Goal: Task Accomplishment & Management: Complete application form

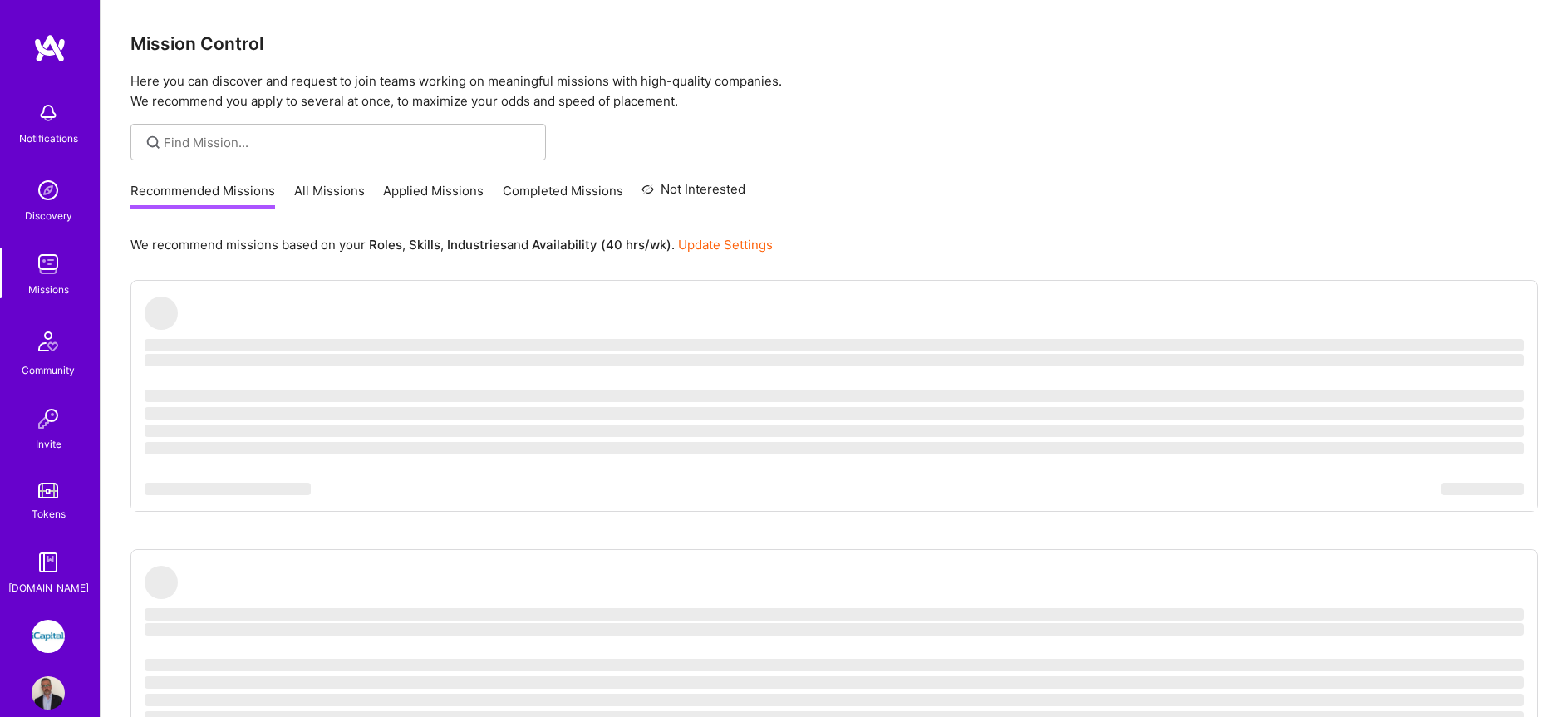
click at [408, 188] on link "Applied Missions" at bounding box center [432, 196] width 100 height 27
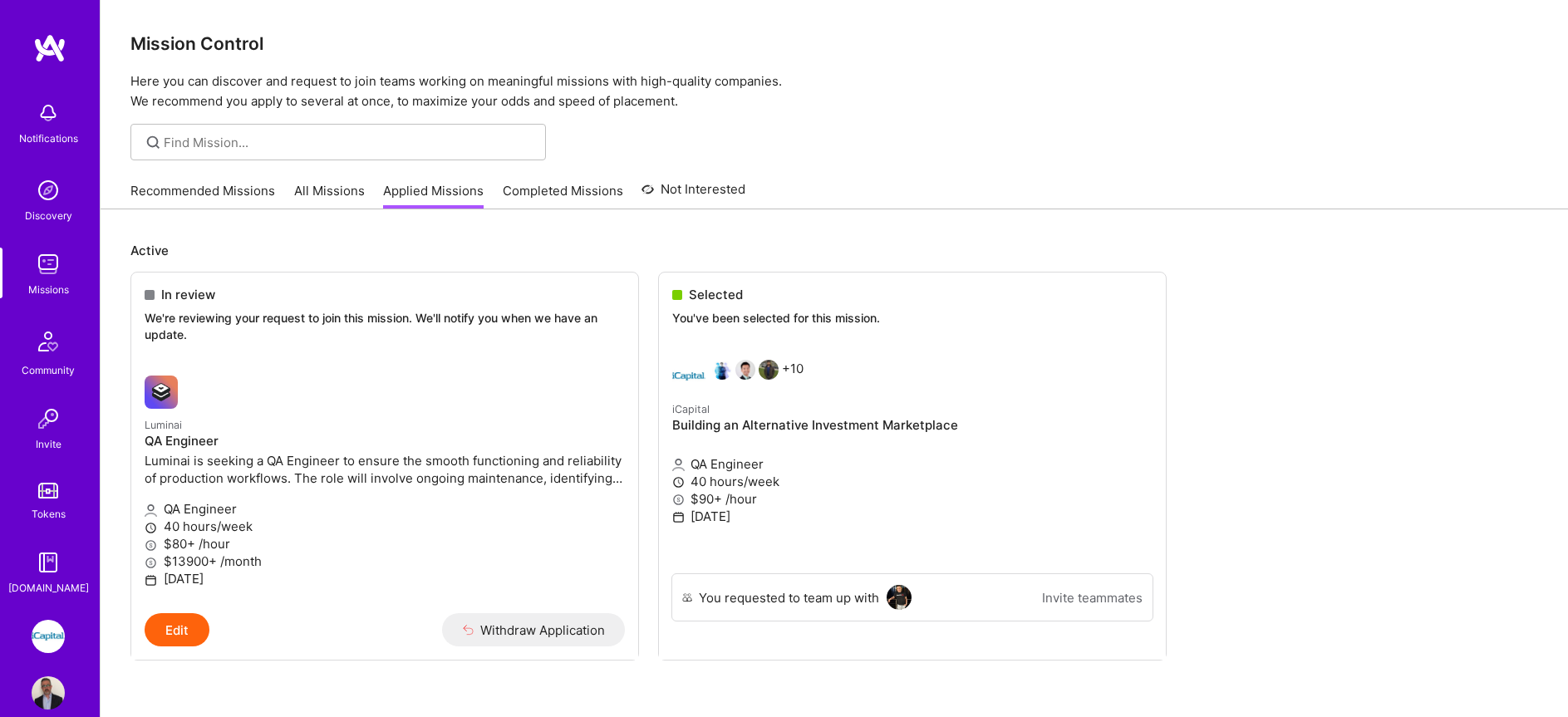
click at [43, 645] on img at bounding box center [48, 636] width 33 height 33
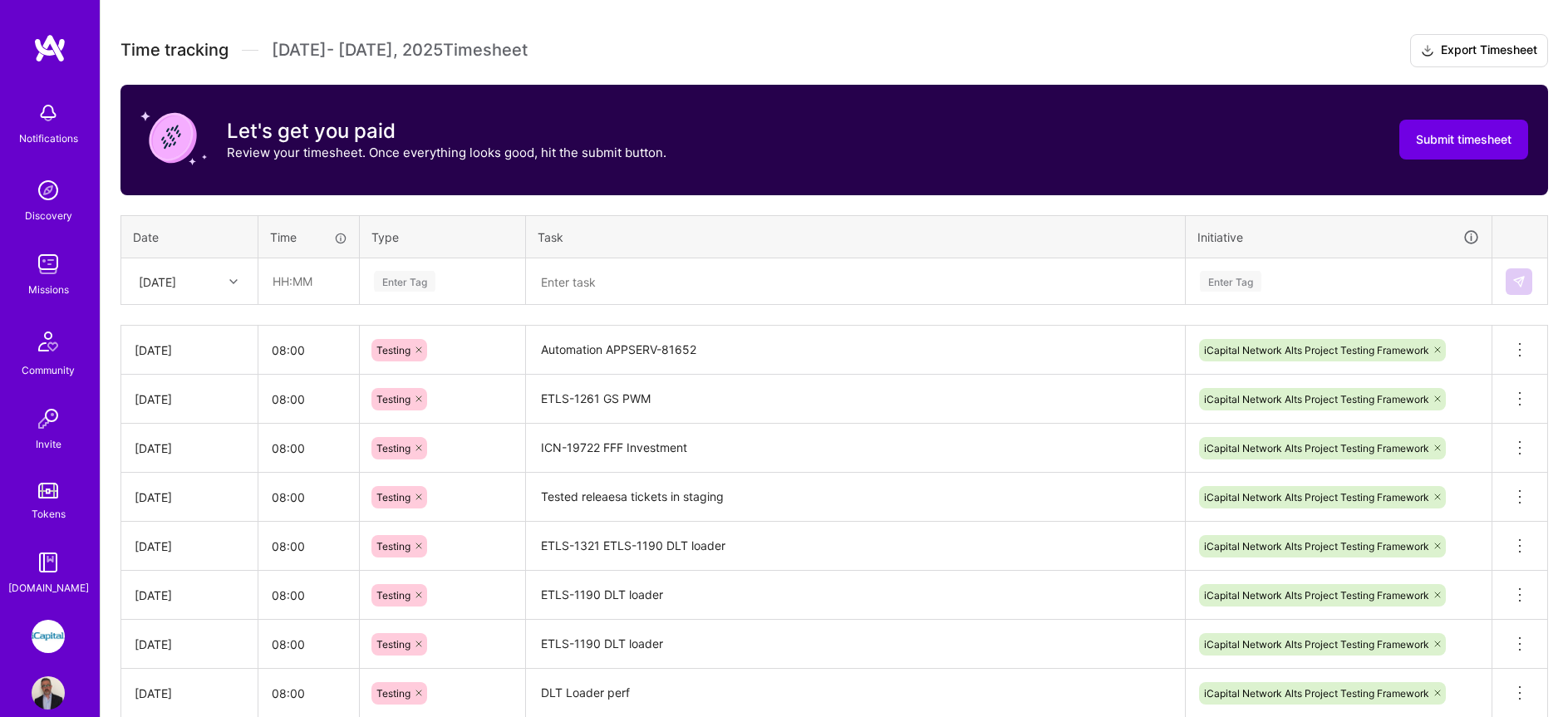
scroll to position [450, 0]
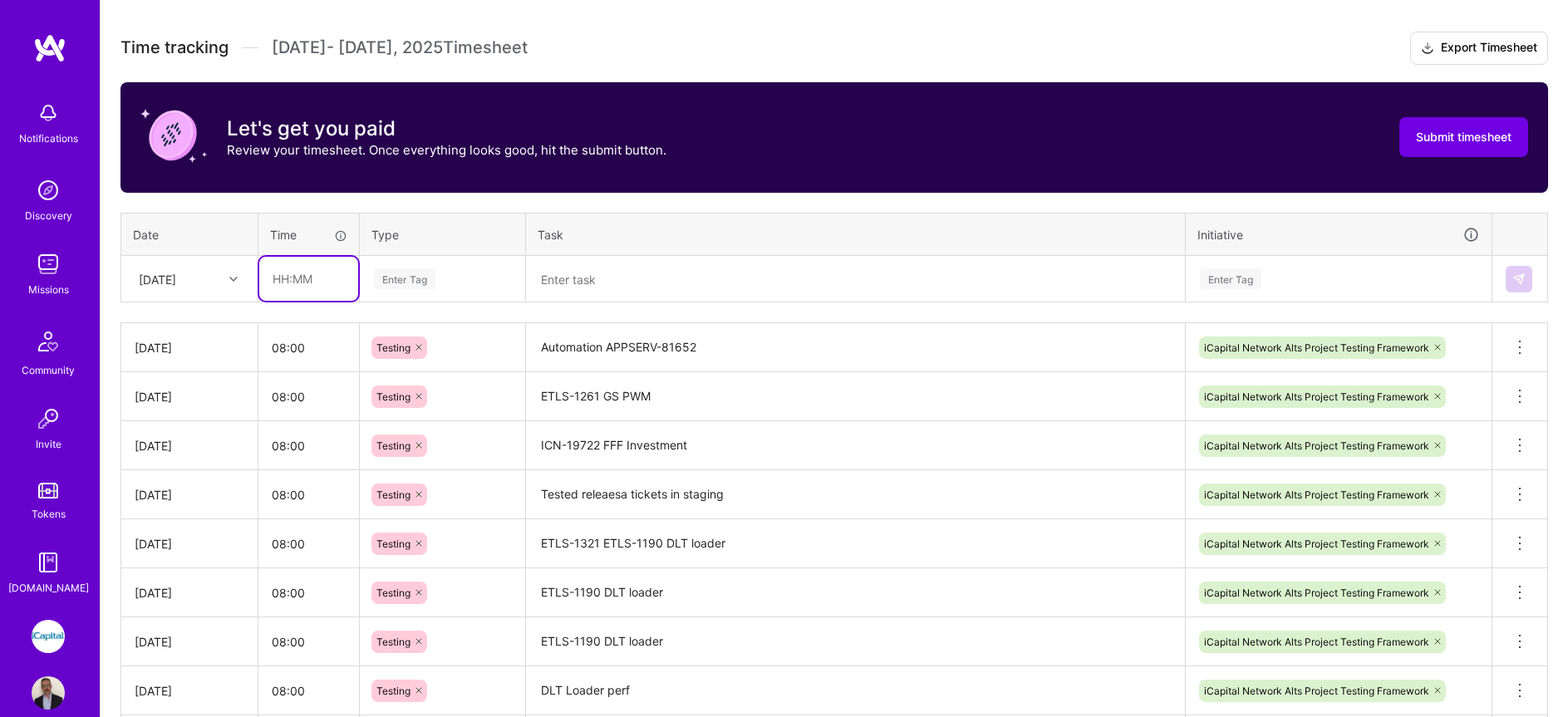
click at [292, 280] on input "text" at bounding box center [308, 279] width 99 height 44
click at [176, 280] on div "[DATE]" at bounding box center [157, 278] width 37 height 17
click at [194, 537] on div "[DATE]" at bounding box center [189, 539] width 135 height 31
click at [285, 286] on input "text" at bounding box center [308, 279] width 99 height 44
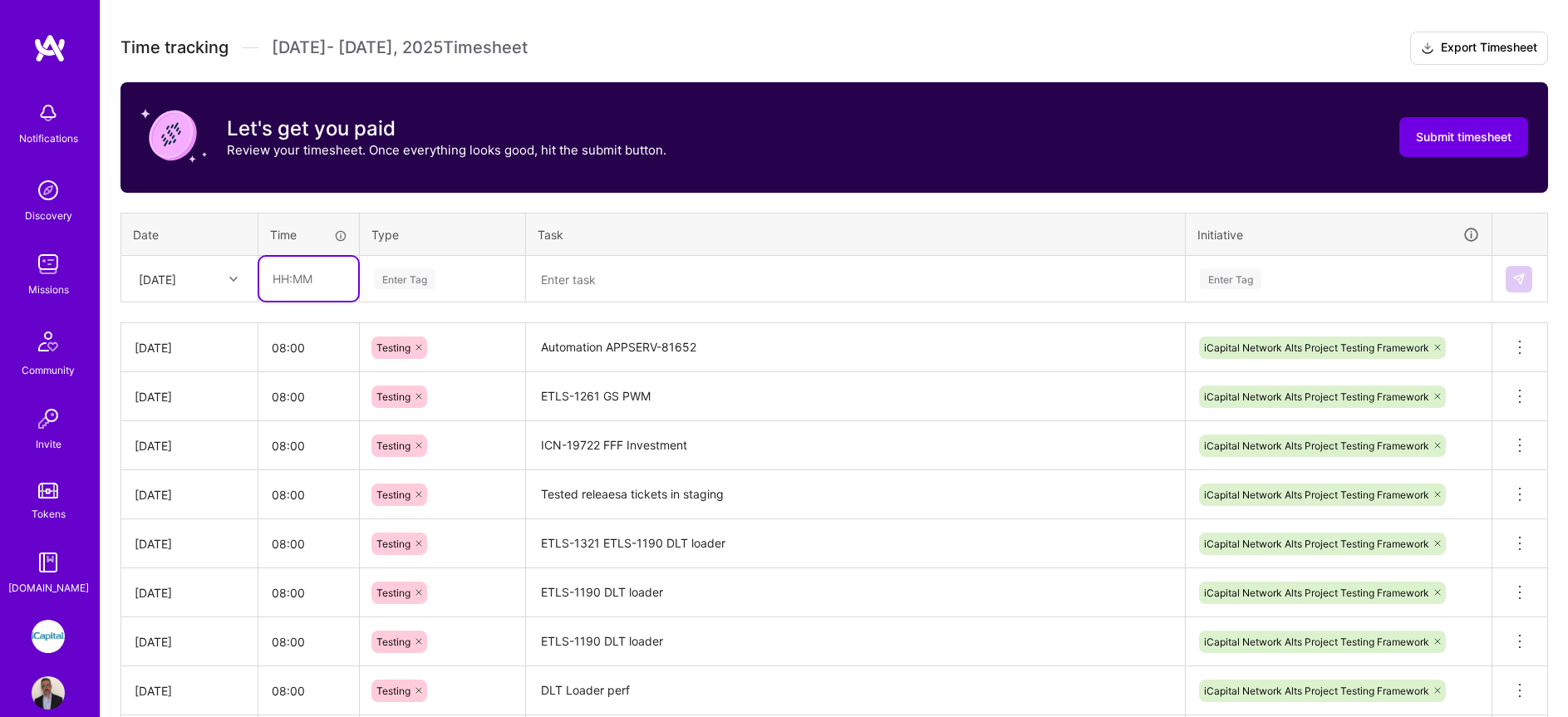
type input "08:00"
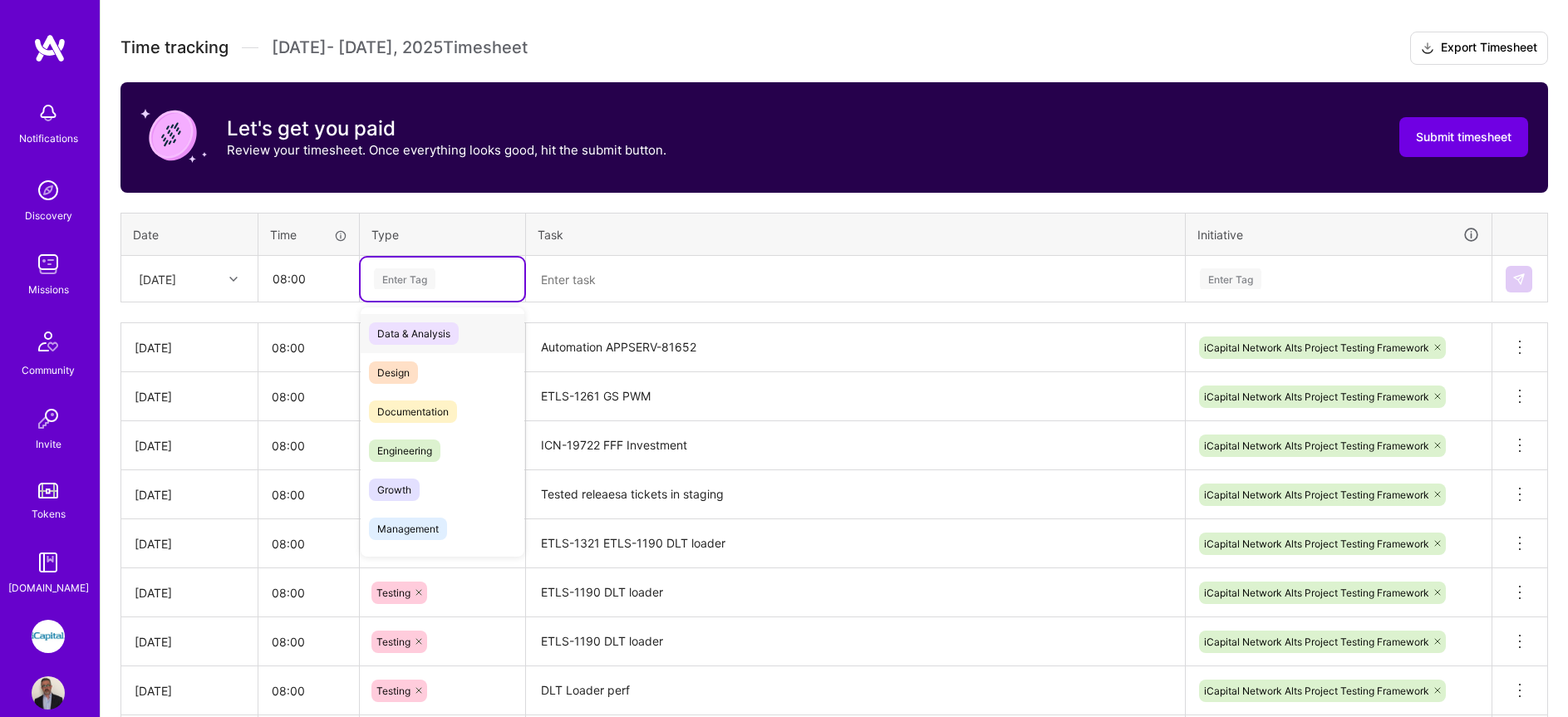
click at [408, 289] on div "Enter Tag" at bounding box center [404, 279] width 62 height 25
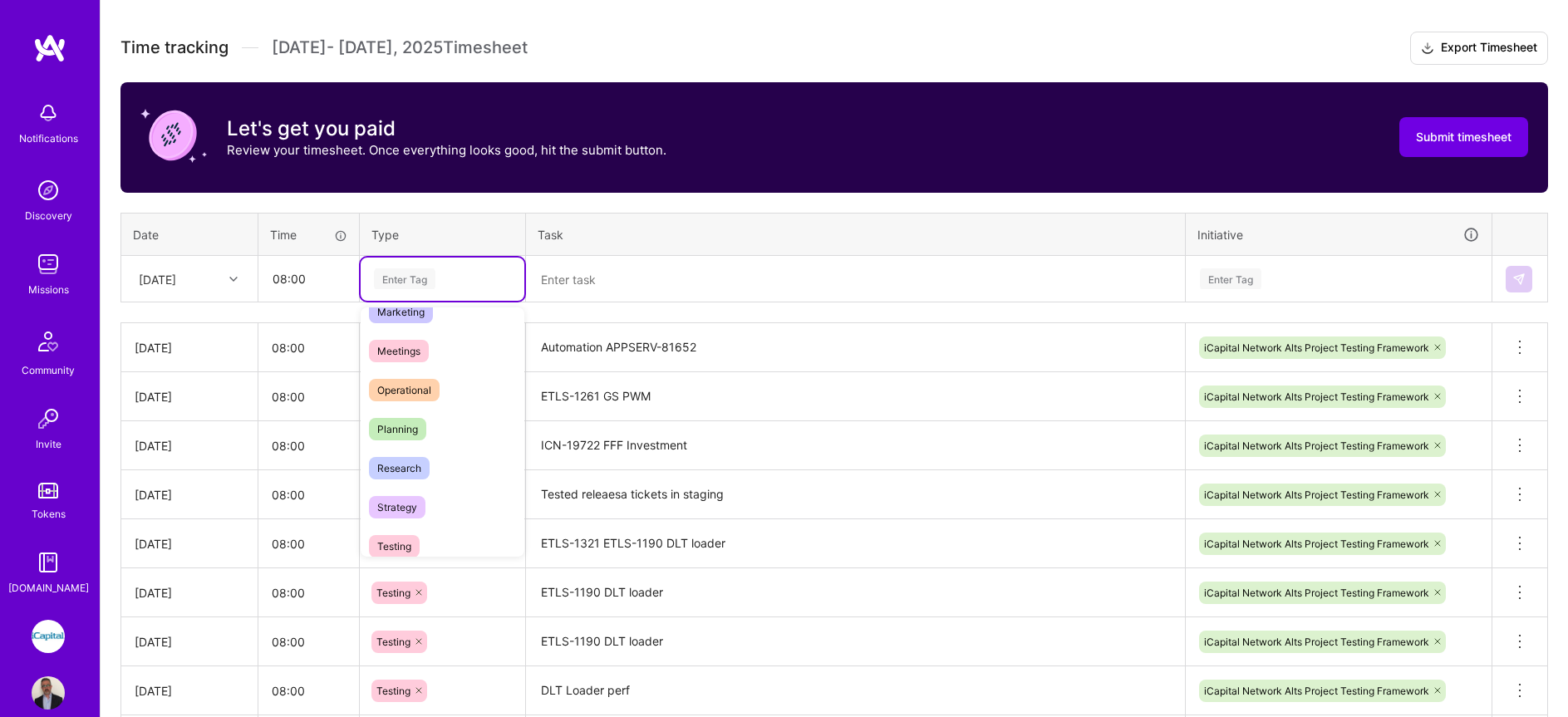
scroll to position [346, 0]
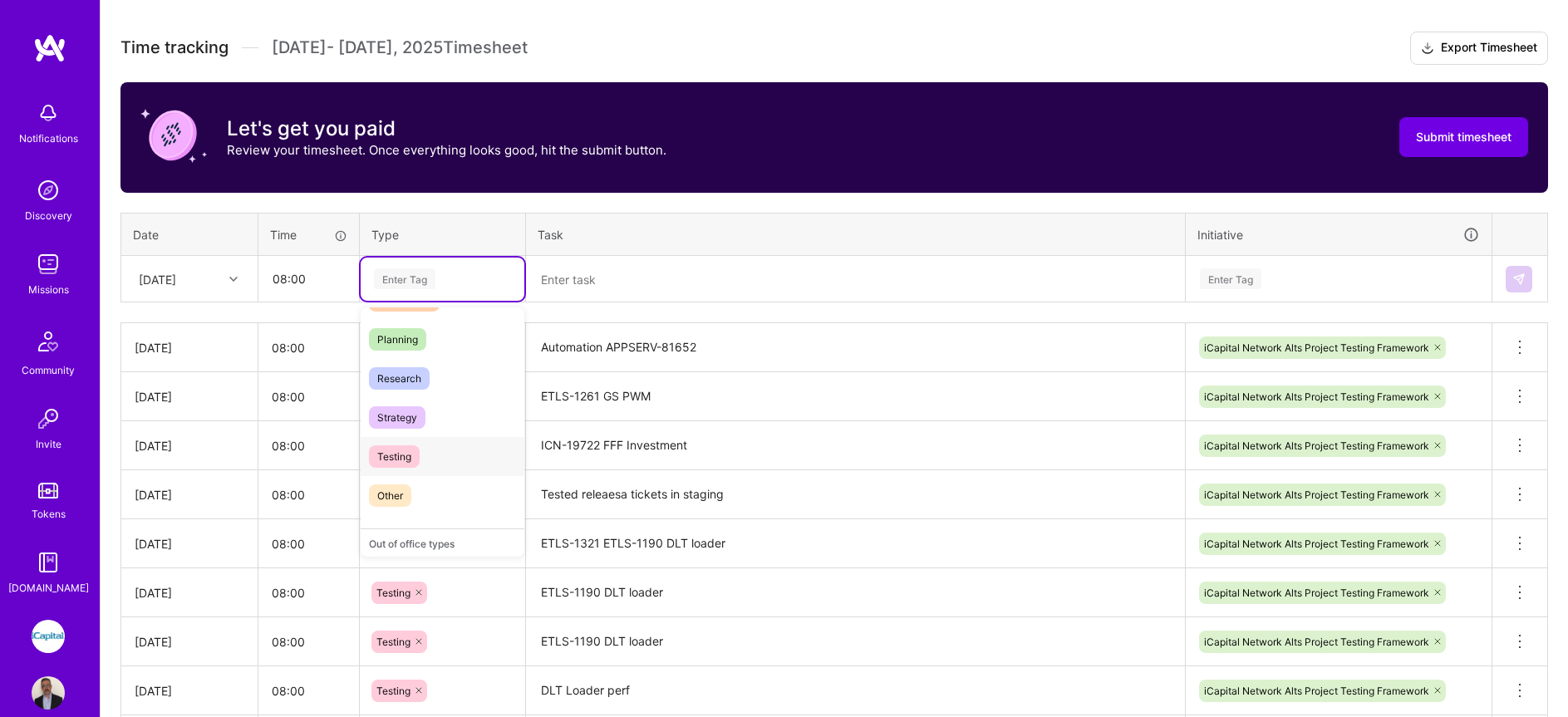
click at [429, 446] on div "Testing" at bounding box center [442, 456] width 164 height 39
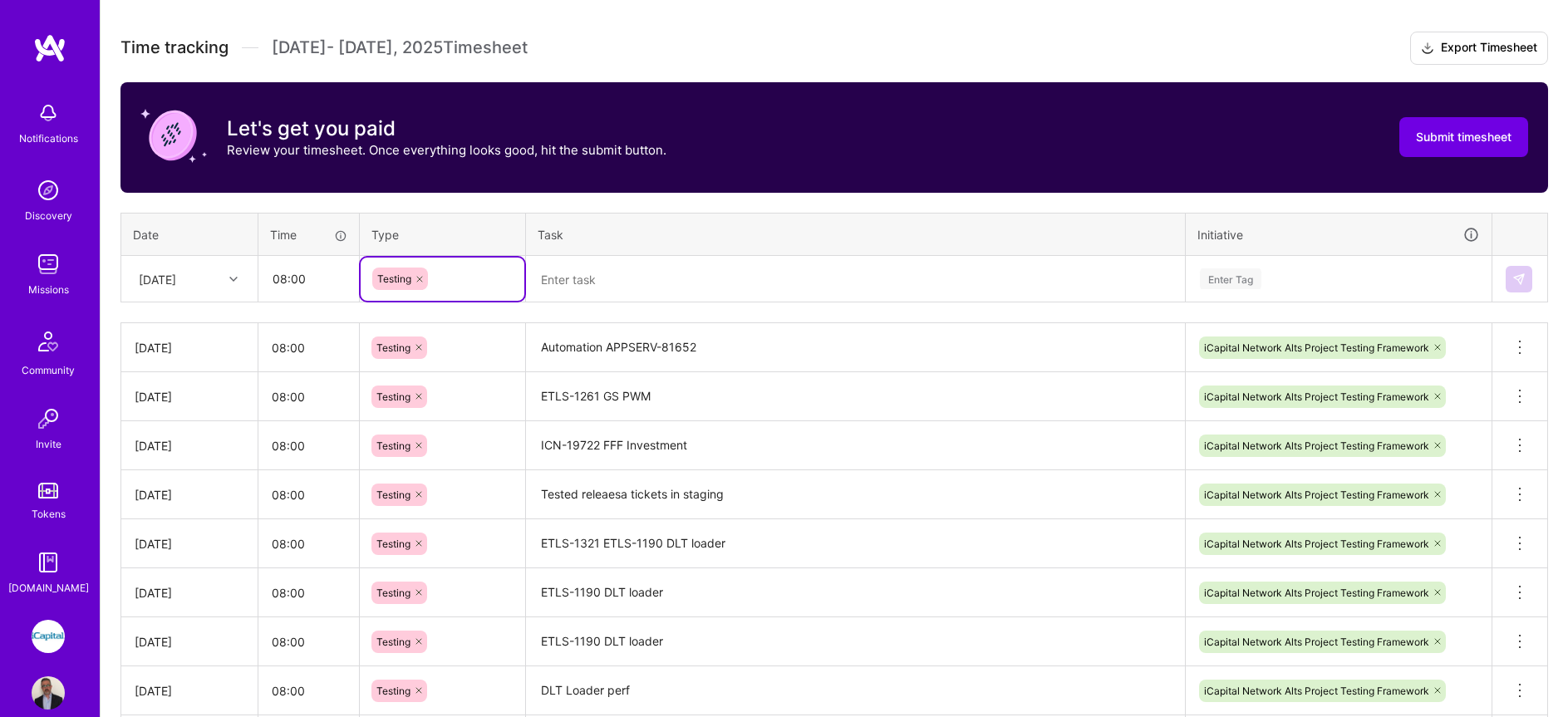
click at [596, 280] on textarea at bounding box center [855, 280] width 655 height 43
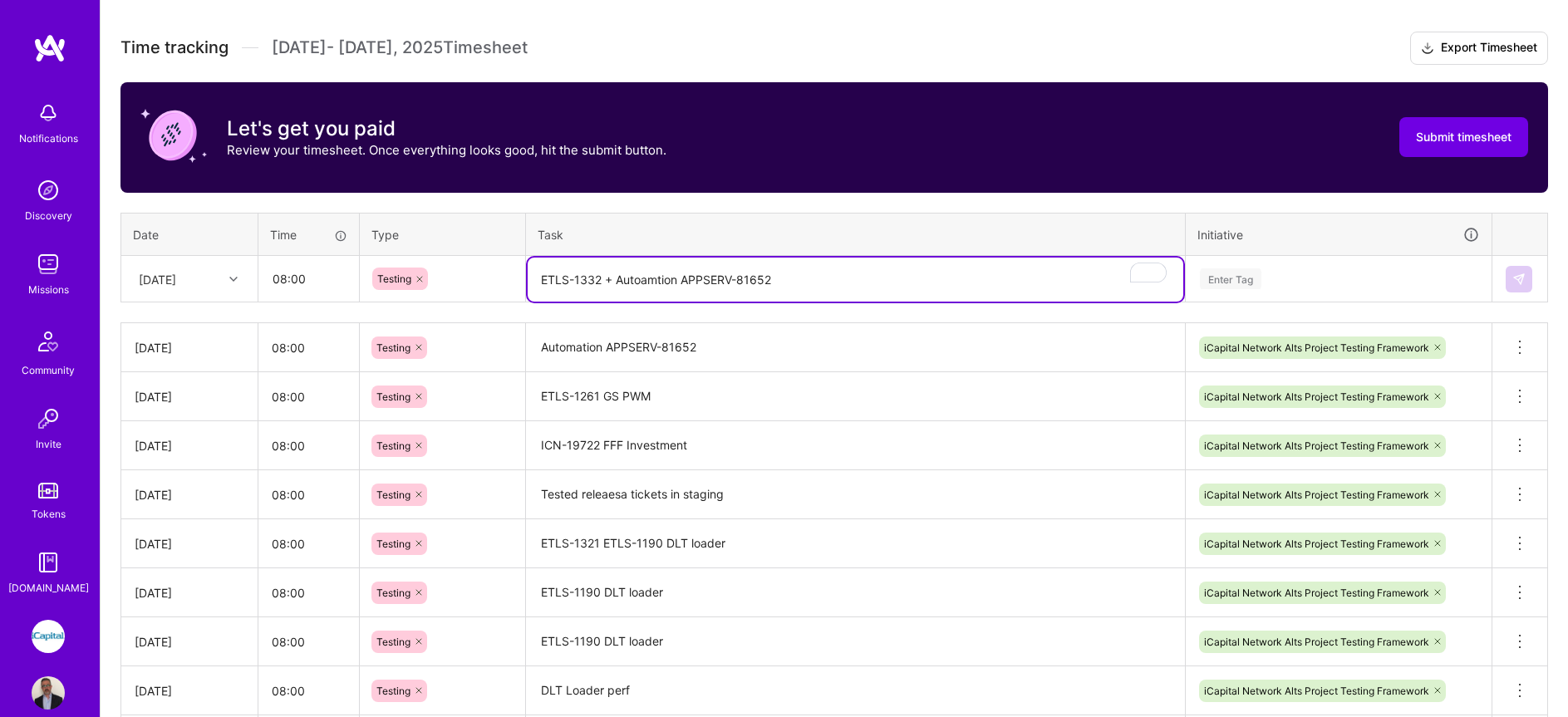
click at [635, 277] on textarea "ETLS-1332 + Autoamtion APPSERV-81652" at bounding box center [855, 280] width 655 height 44
click at [655, 283] on textarea "ETLS-1332 + Autoamtion APPSERV-81652" at bounding box center [855, 280] width 655 height 44
type textarea "ETLS-1332 + Automation APPSERV-81652"
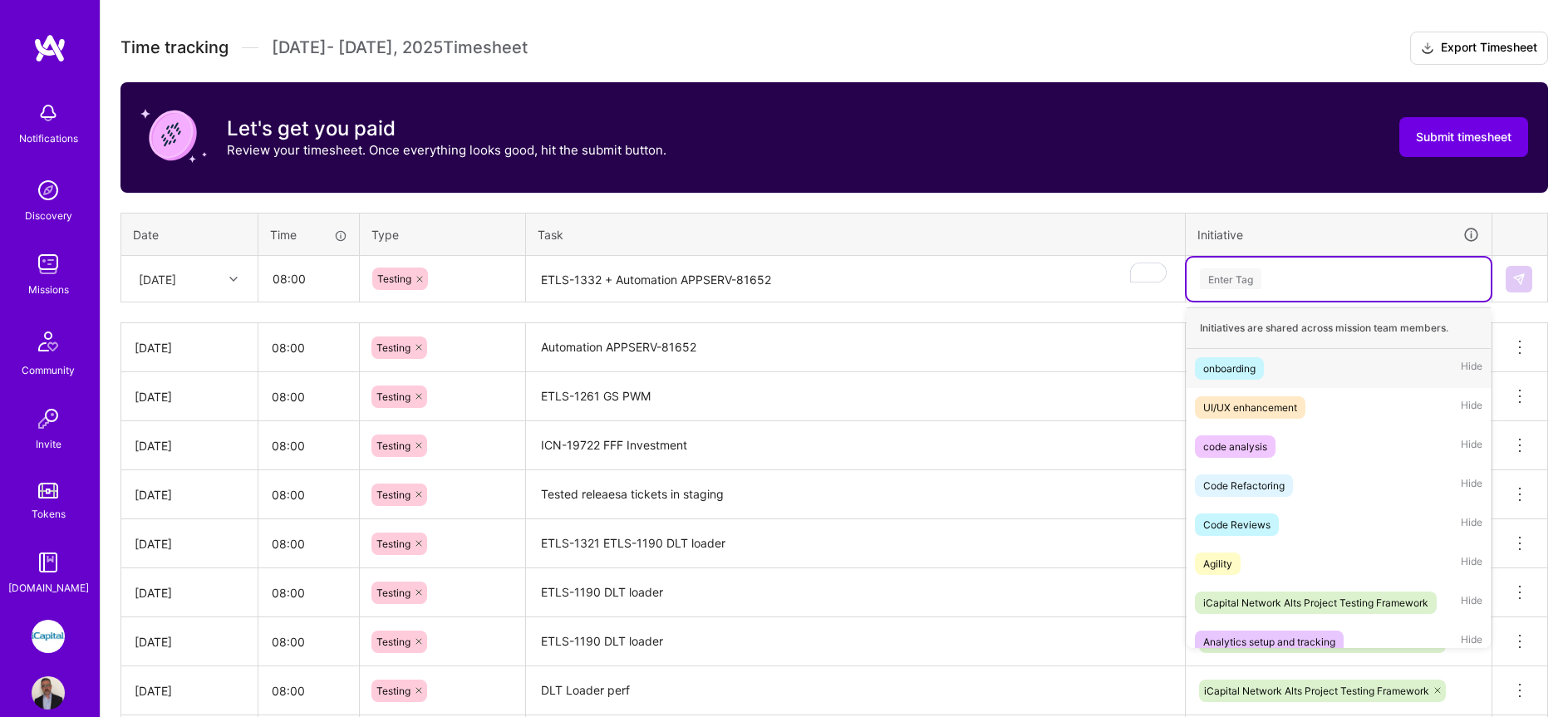
click at [1275, 289] on div "Enter Tag" at bounding box center [1338, 279] width 280 height 21
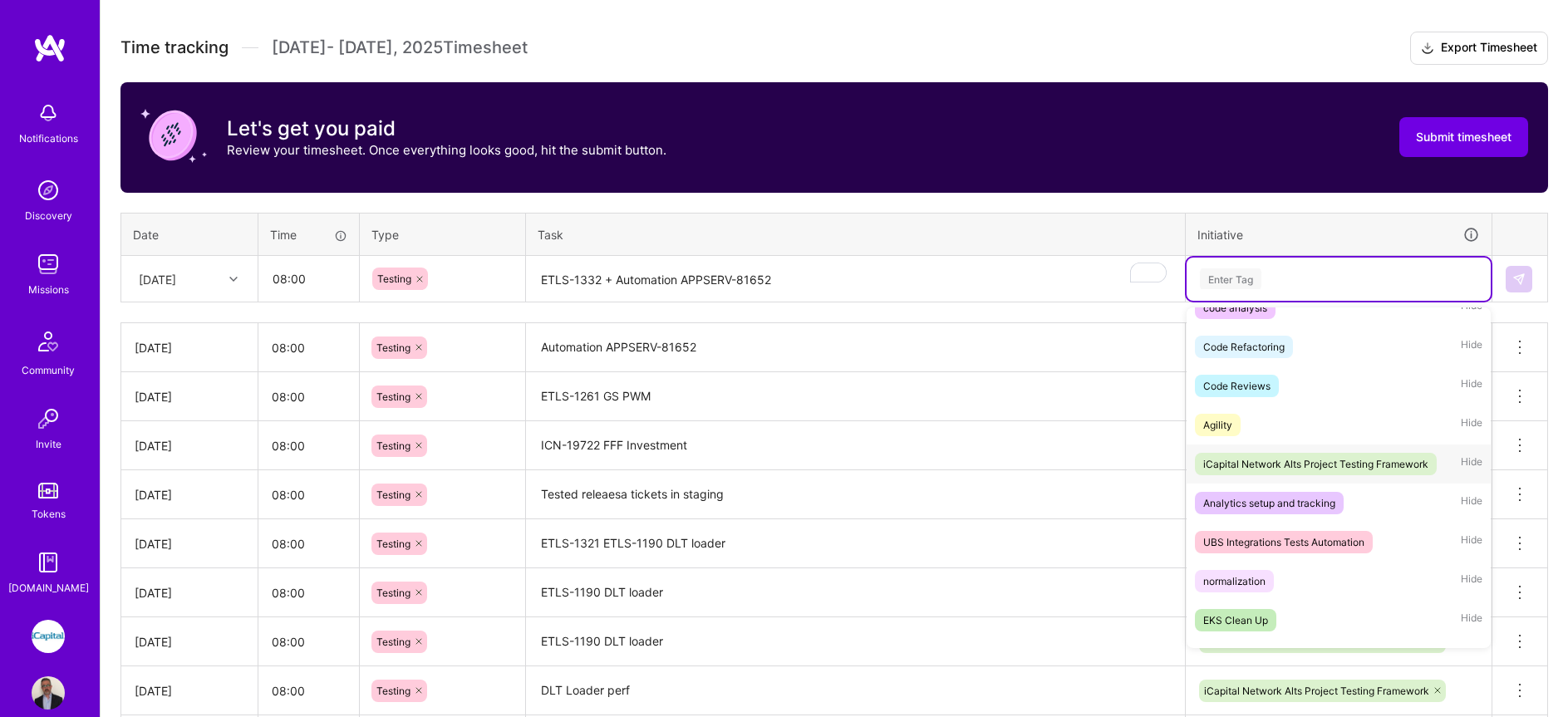
scroll to position [139, 0]
click at [1313, 461] on div "iCapital Network Alts Project Testing Framework" at bounding box center [1316, 463] width 225 height 17
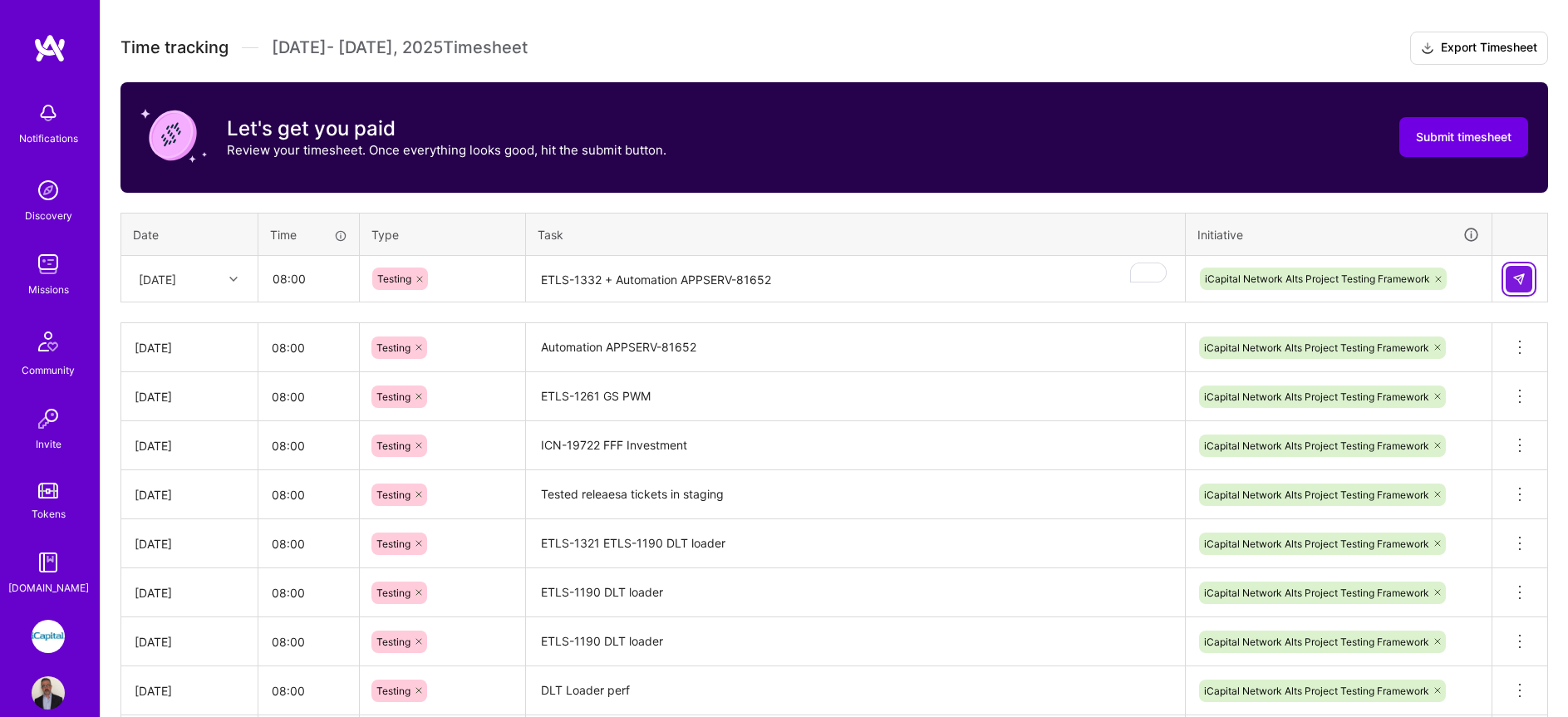
click at [1514, 283] on img at bounding box center [1518, 279] width 14 height 14
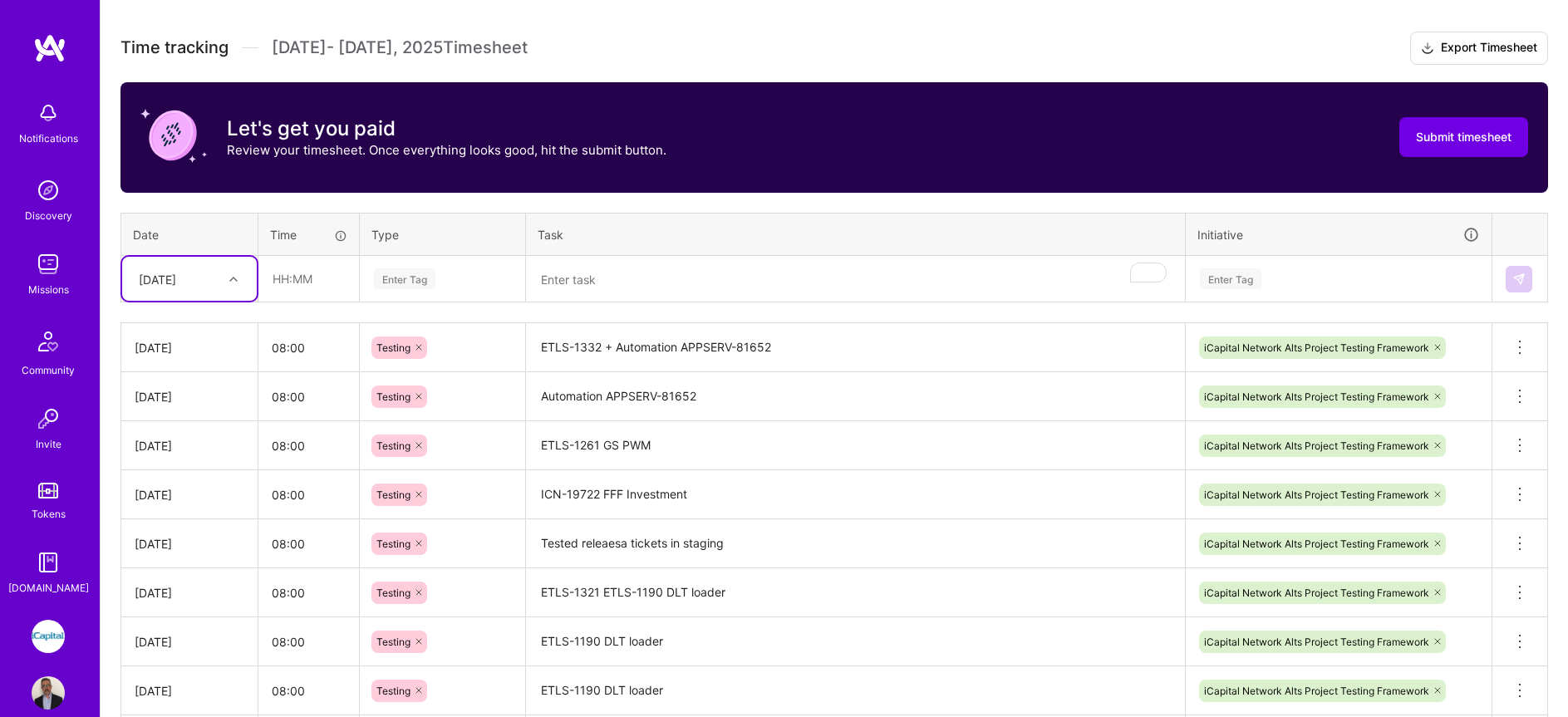
click at [208, 290] on div "[DATE]" at bounding box center [176, 279] width 92 height 27
click at [188, 533] on div "[DATE]" at bounding box center [189, 539] width 135 height 31
click at [286, 270] on input "text" at bounding box center [308, 279] width 99 height 44
type input "08:00"
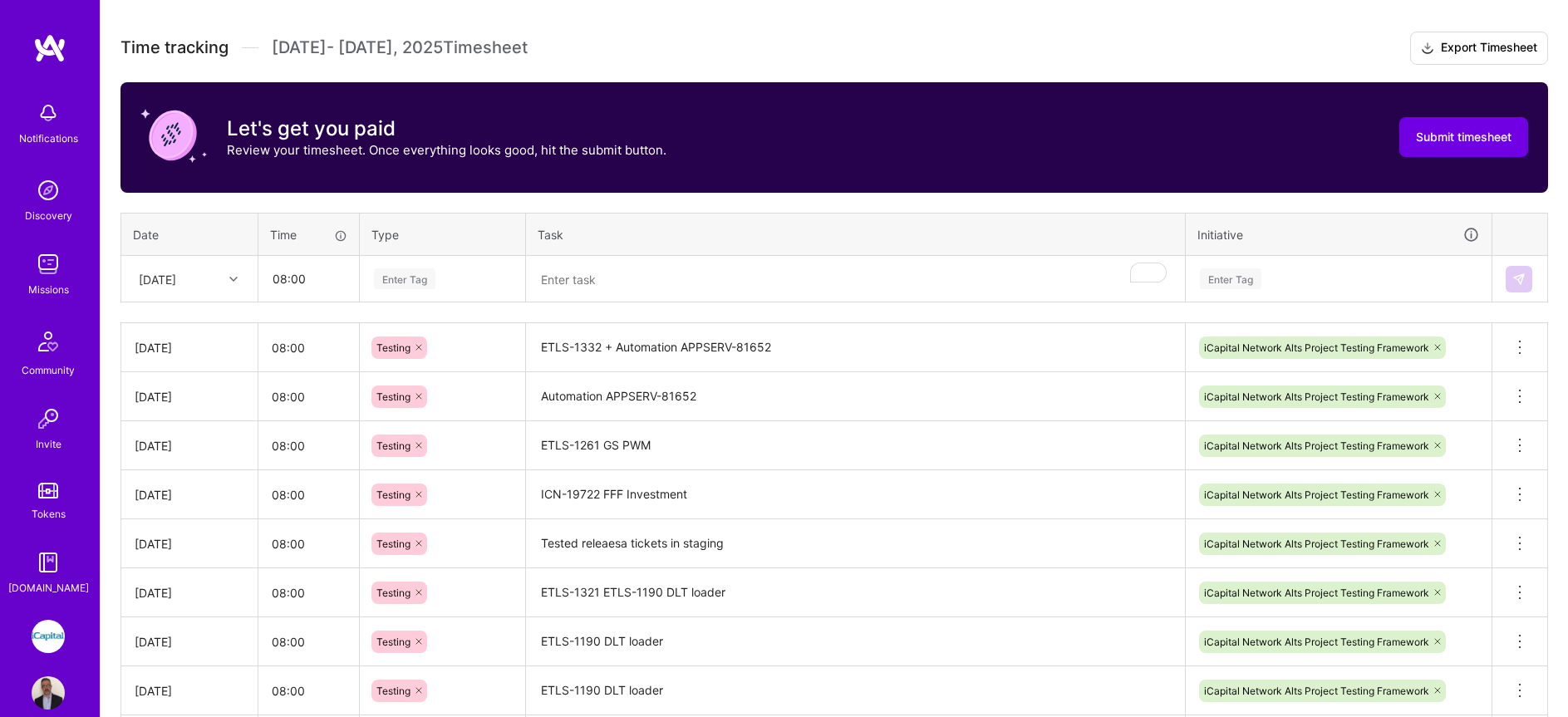
click at [439, 272] on div "Enter Tag" at bounding box center [442, 279] width 140 height 21
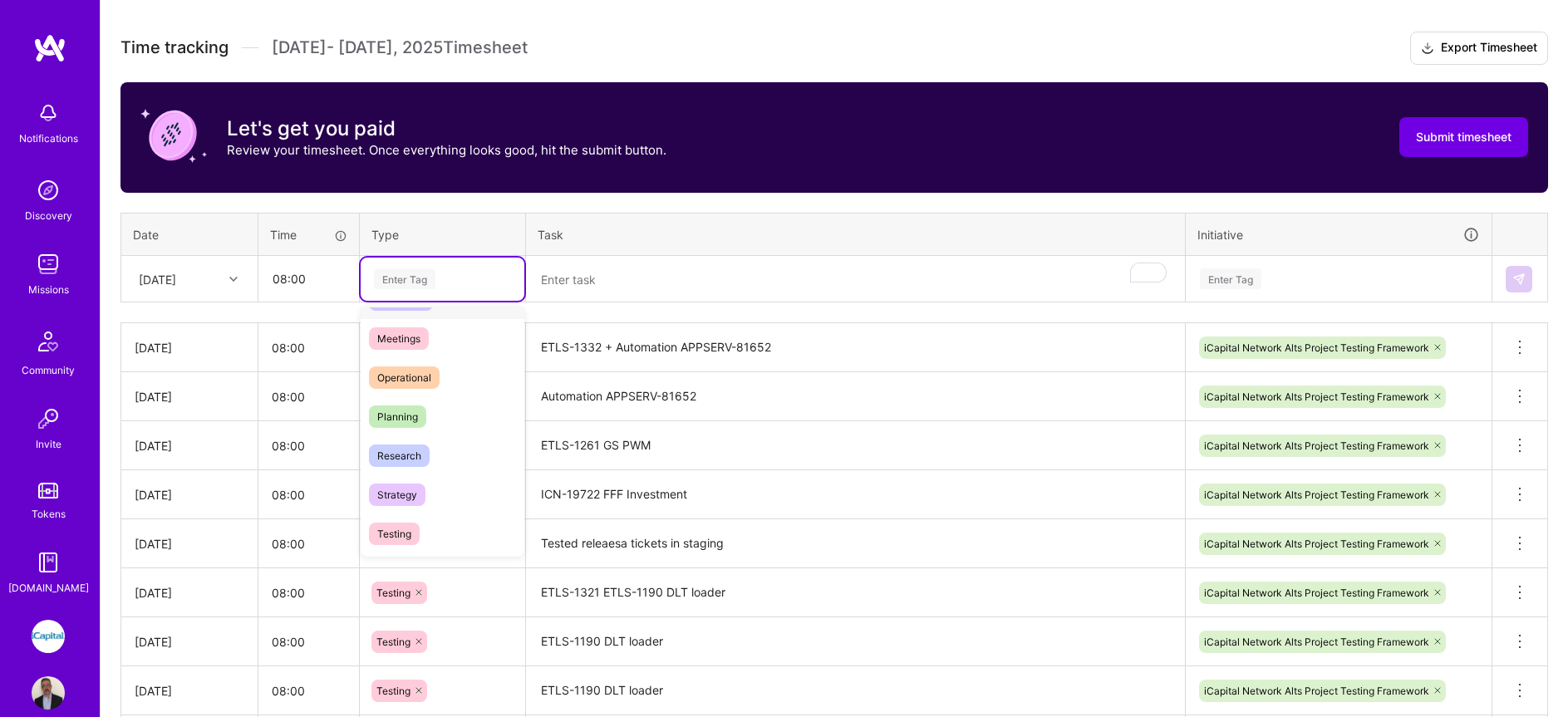
scroll to position [307, 0]
click at [439, 502] on div "Testing" at bounding box center [442, 495] width 164 height 39
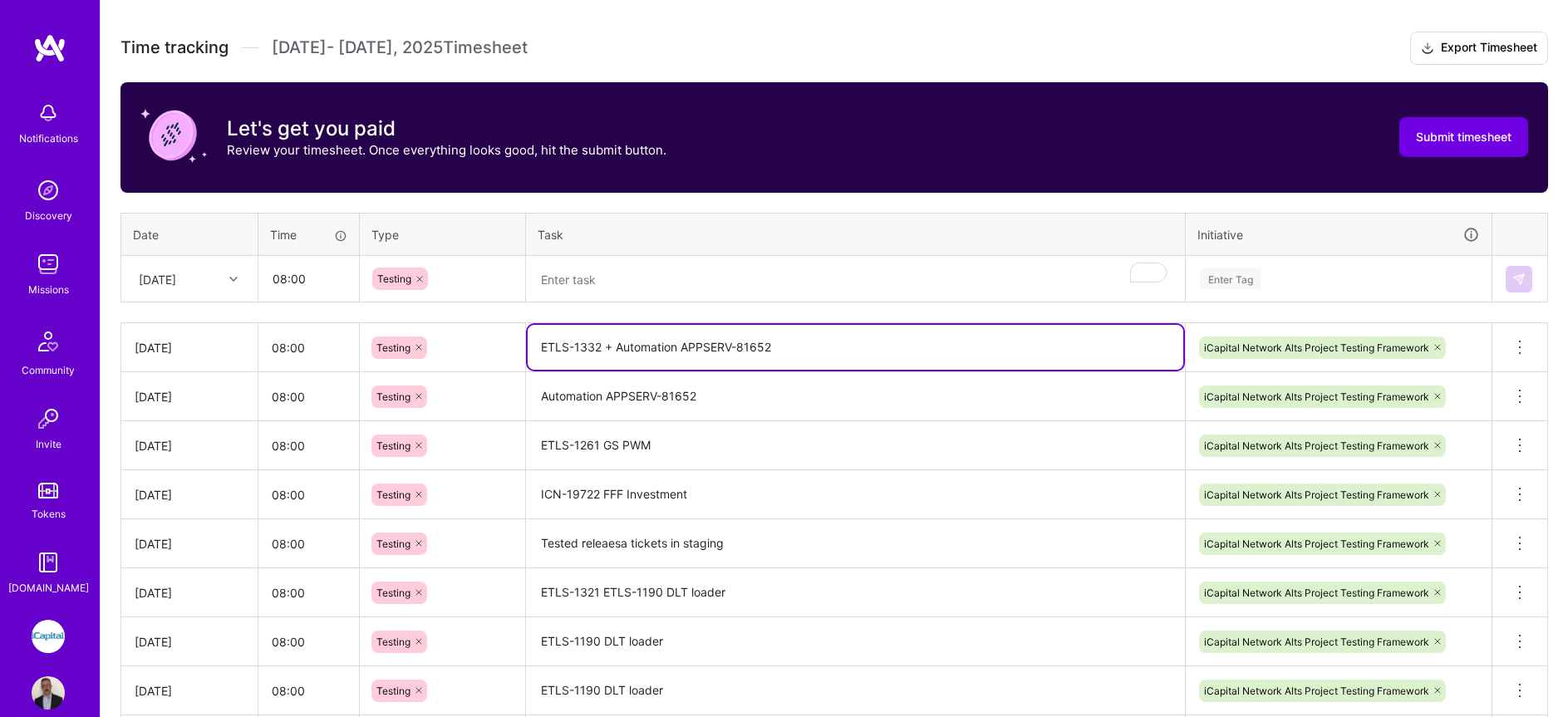
drag, startPoint x: 616, startPoint y: 347, endPoint x: 845, endPoint y: 343, distance: 229.0
click at [845, 343] on textarea "ETLS-1332 + Automation APPSERV-81652" at bounding box center [855, 348] width 655 height 45
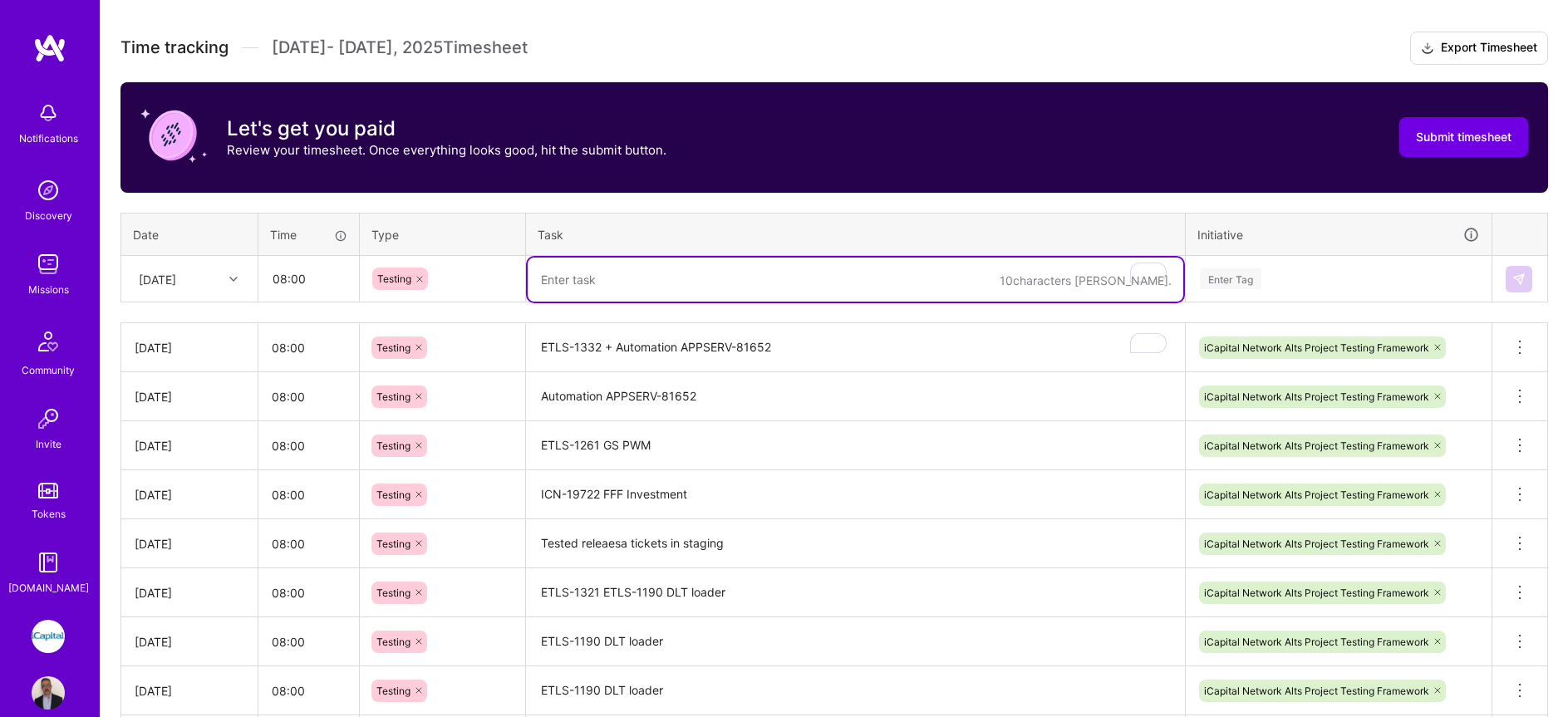
click at [575, 284] on textarea "To enrich screen reader interactions, please activate Accessibility in Grammarl…" at bounding box center [855, 280] width 655 height 44
paste textarea "Automation APPSERV-81652"
type textarea "Automation APPSERV-81652"
click at [1445, 280] on div "Enter Tag" at bounding box center [1338, 279] width 280 height 21
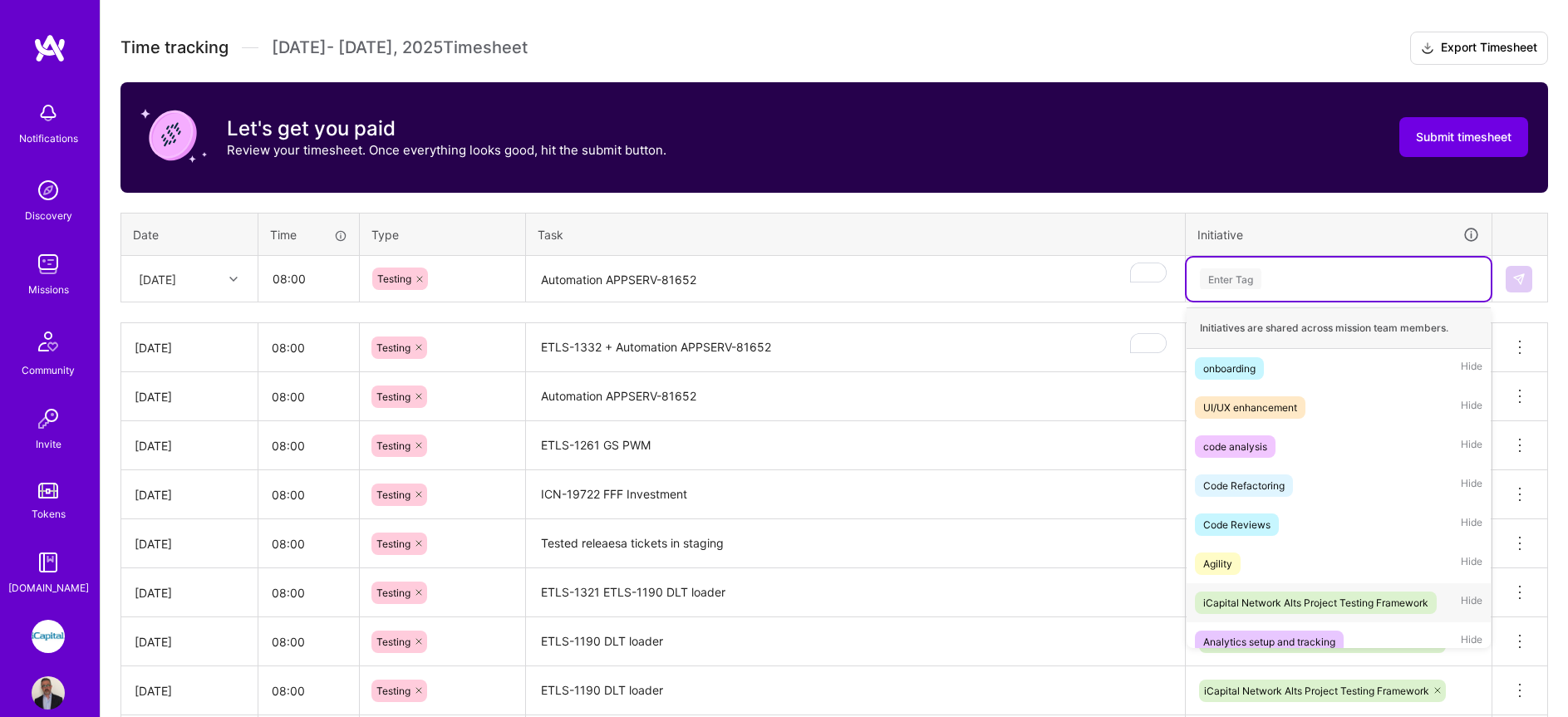
click at [1389, 597] on div "iCapital Network Alts Project Testing Framework" at bounding box center [1316, 602] width 225 height 17
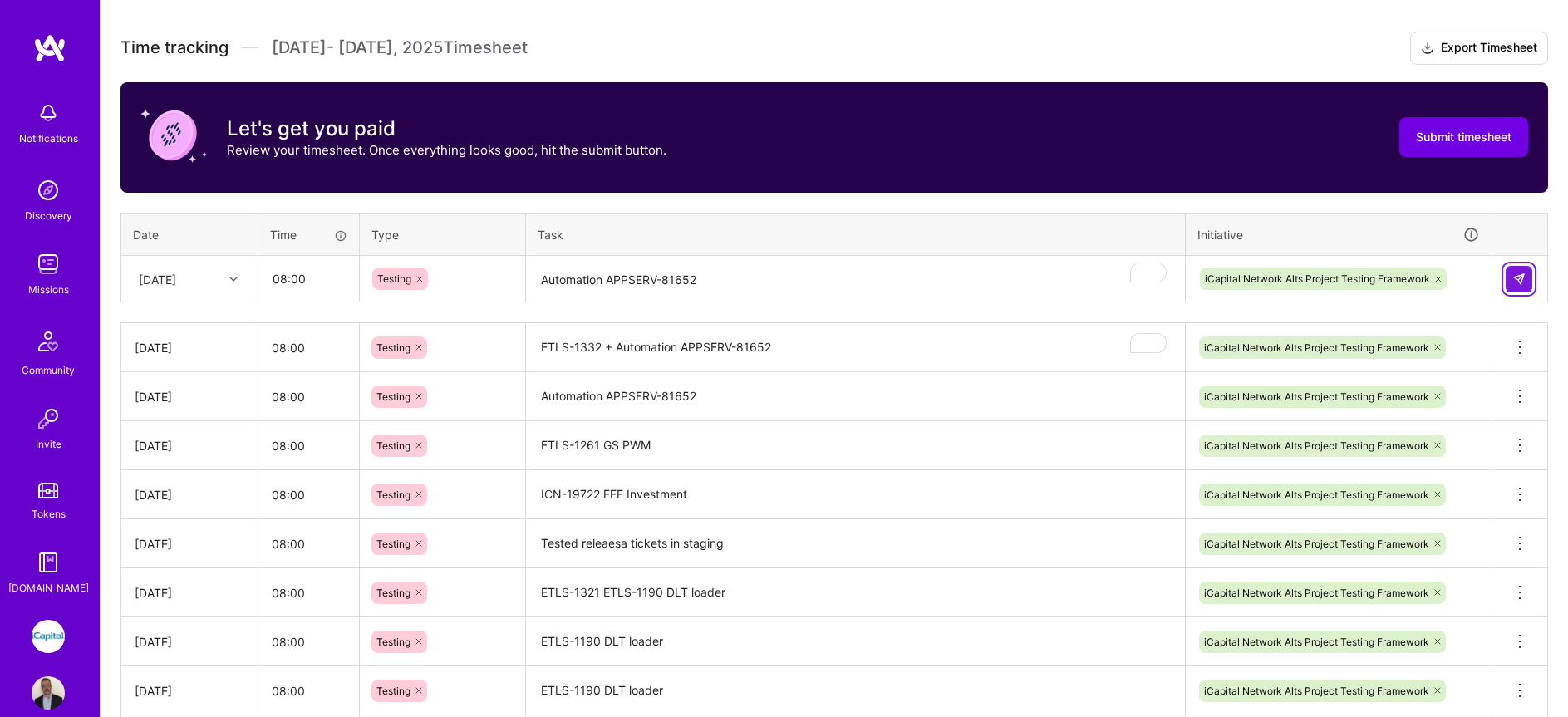
click at [1520, 281] on img at bounding box center [1518, 279] width 14 height 14
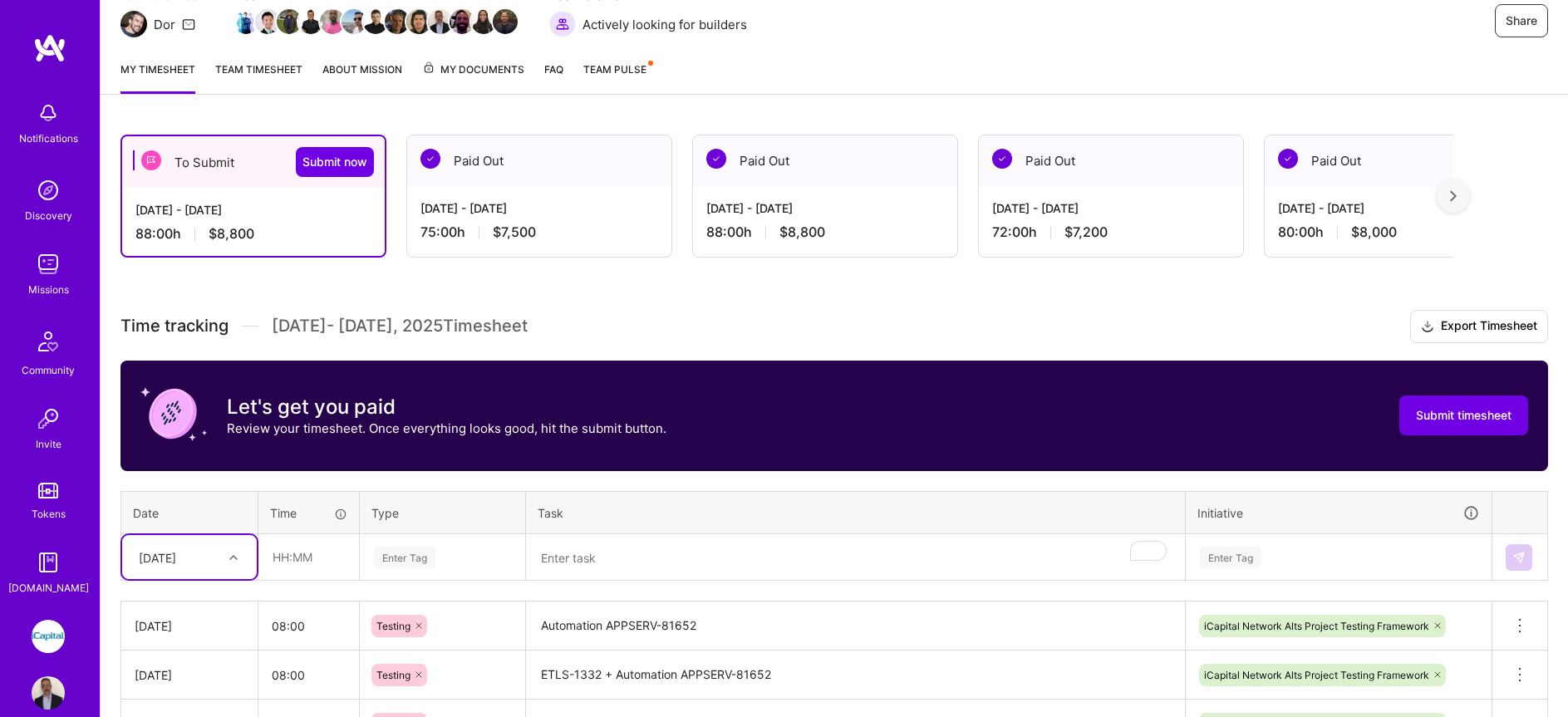
scroll to position [90, 0]
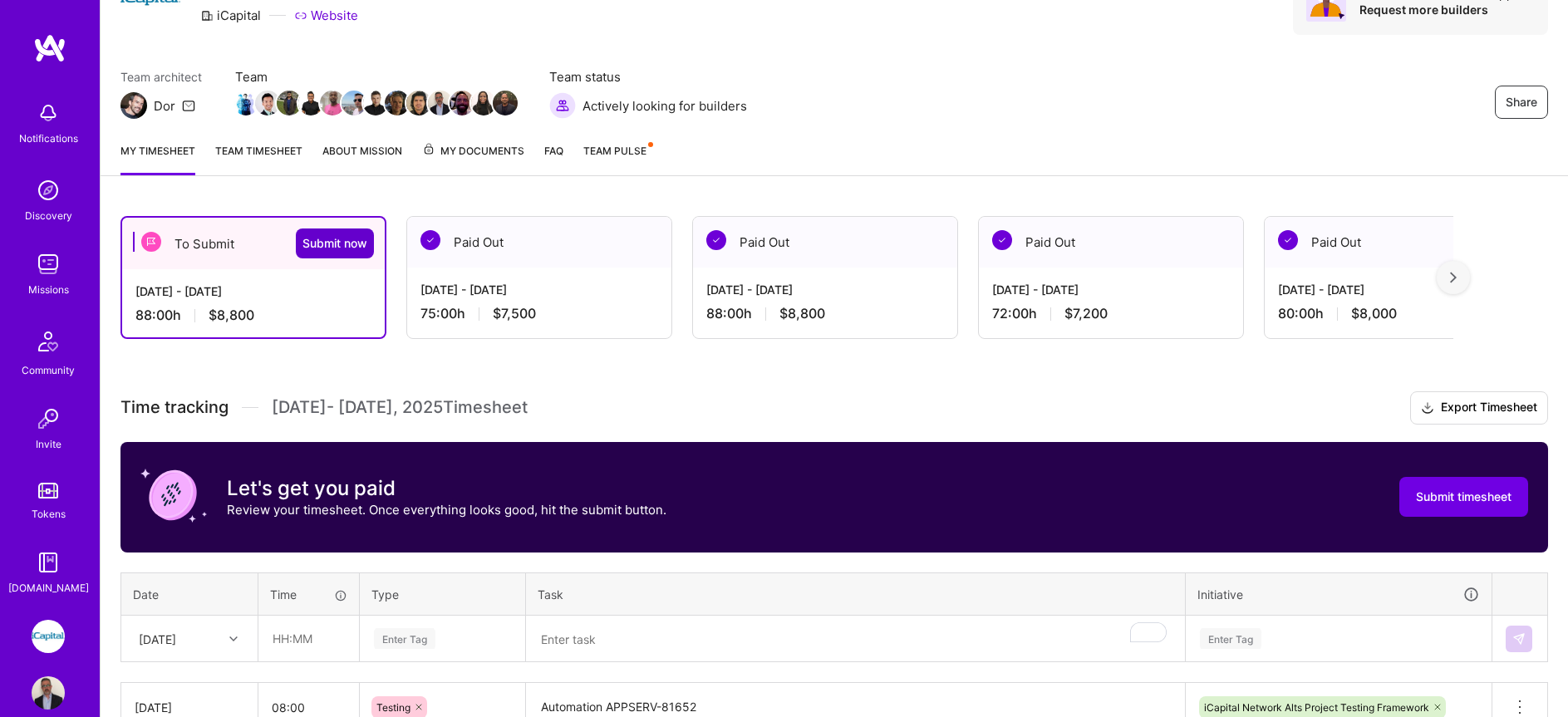
click at [322, 247] on span "Submit now" at bounding box center [335, 244] width 65 height 16
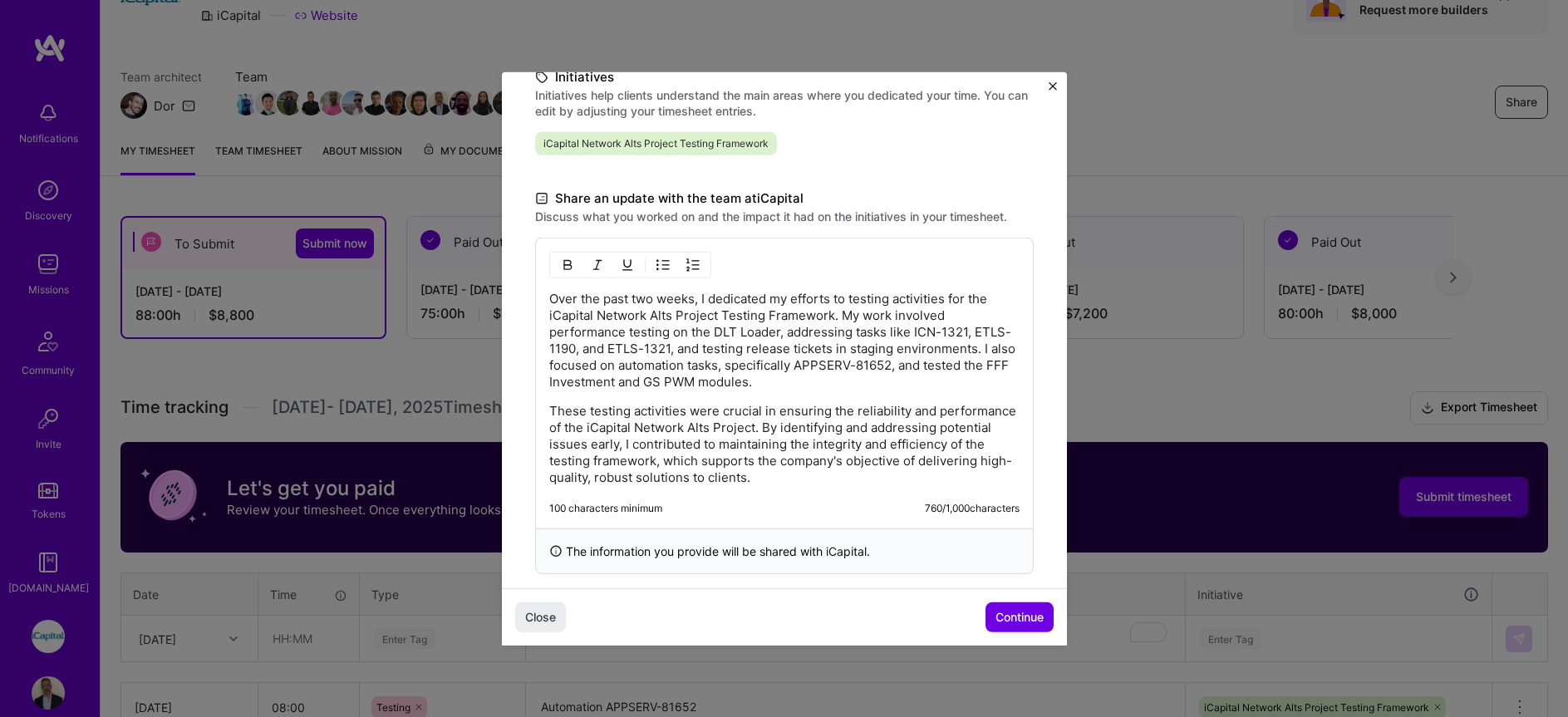
scroll to position [422, 0]
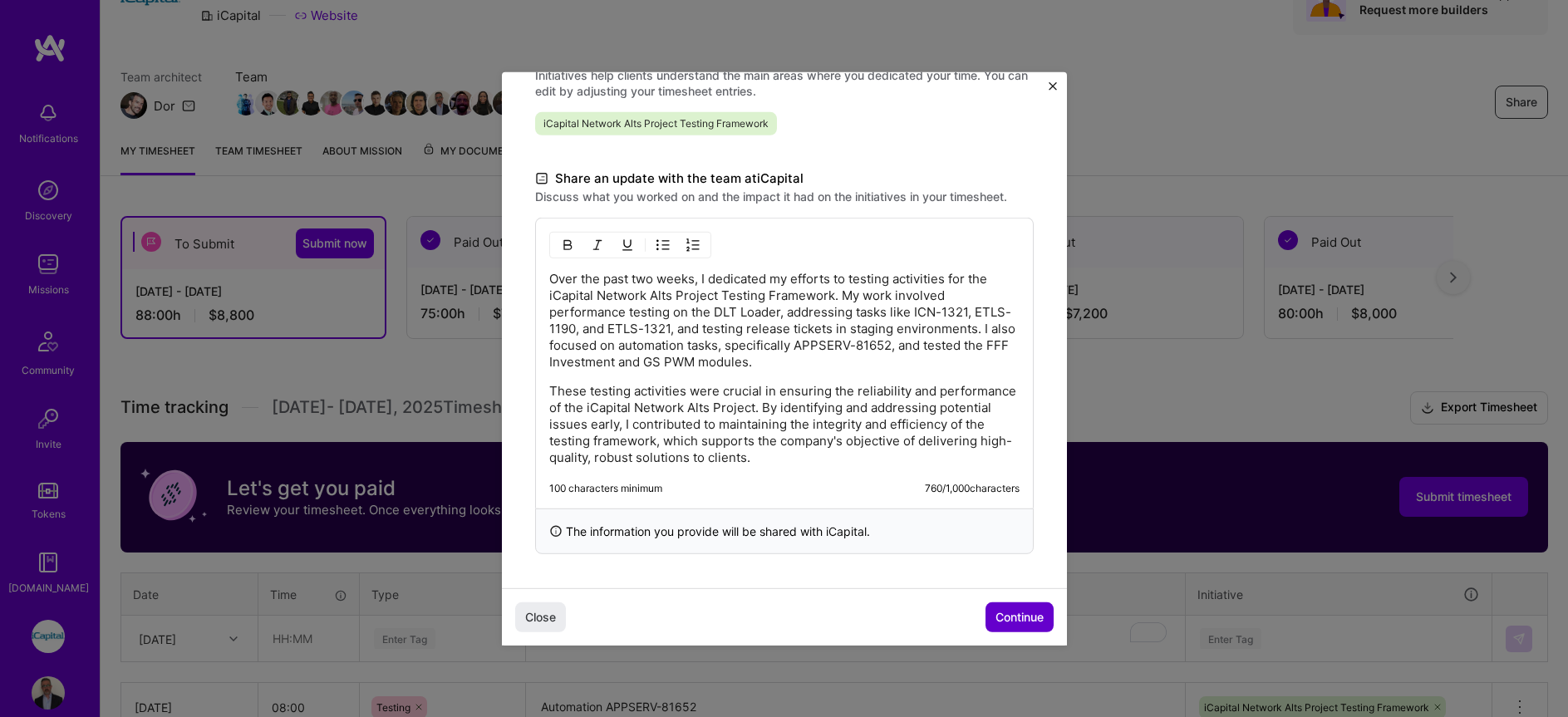
click at [1021, 619] on span "Continue" at bounding box center [1019, 617] width 48 height 16
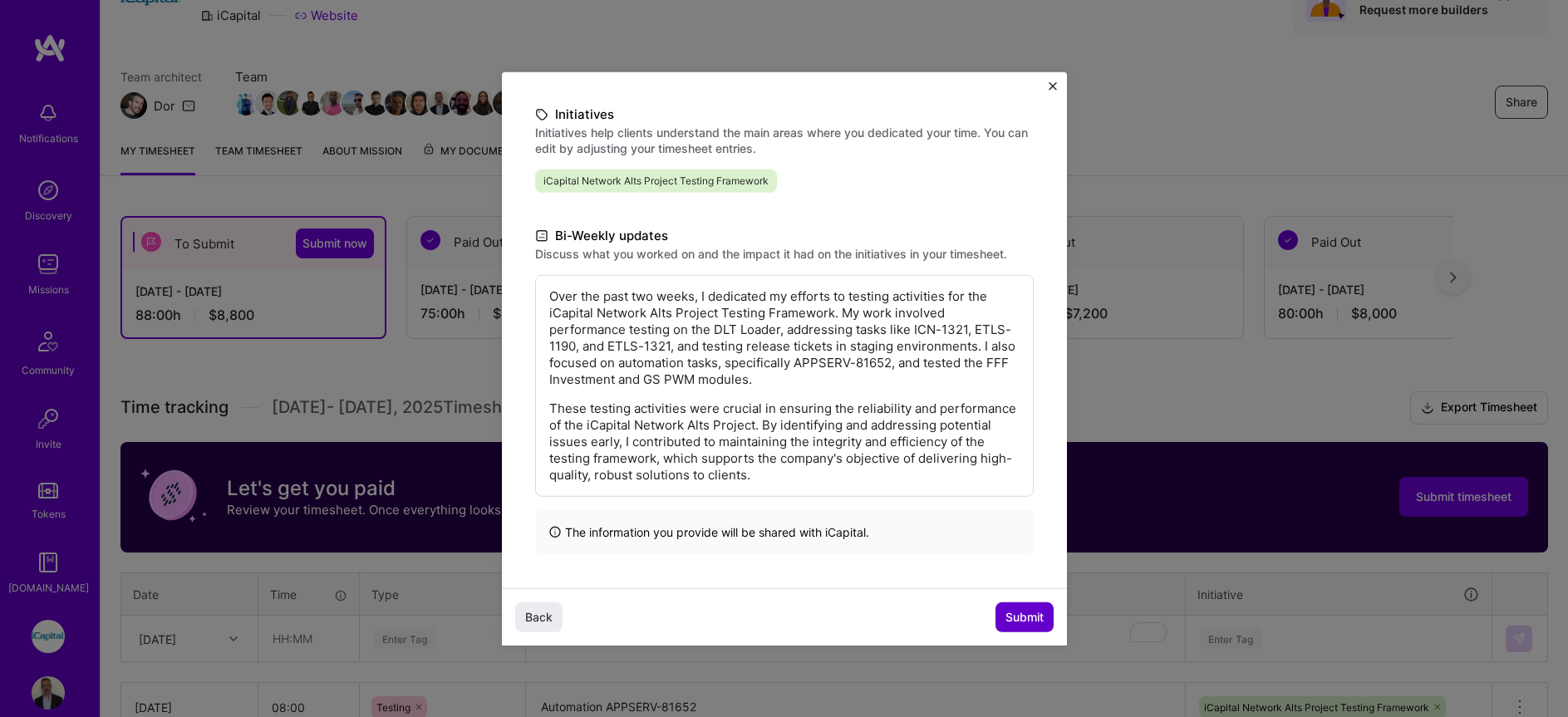
click at [1012, 610] on span "Submit" at bounding box center [1024, 617] width 38 height 16
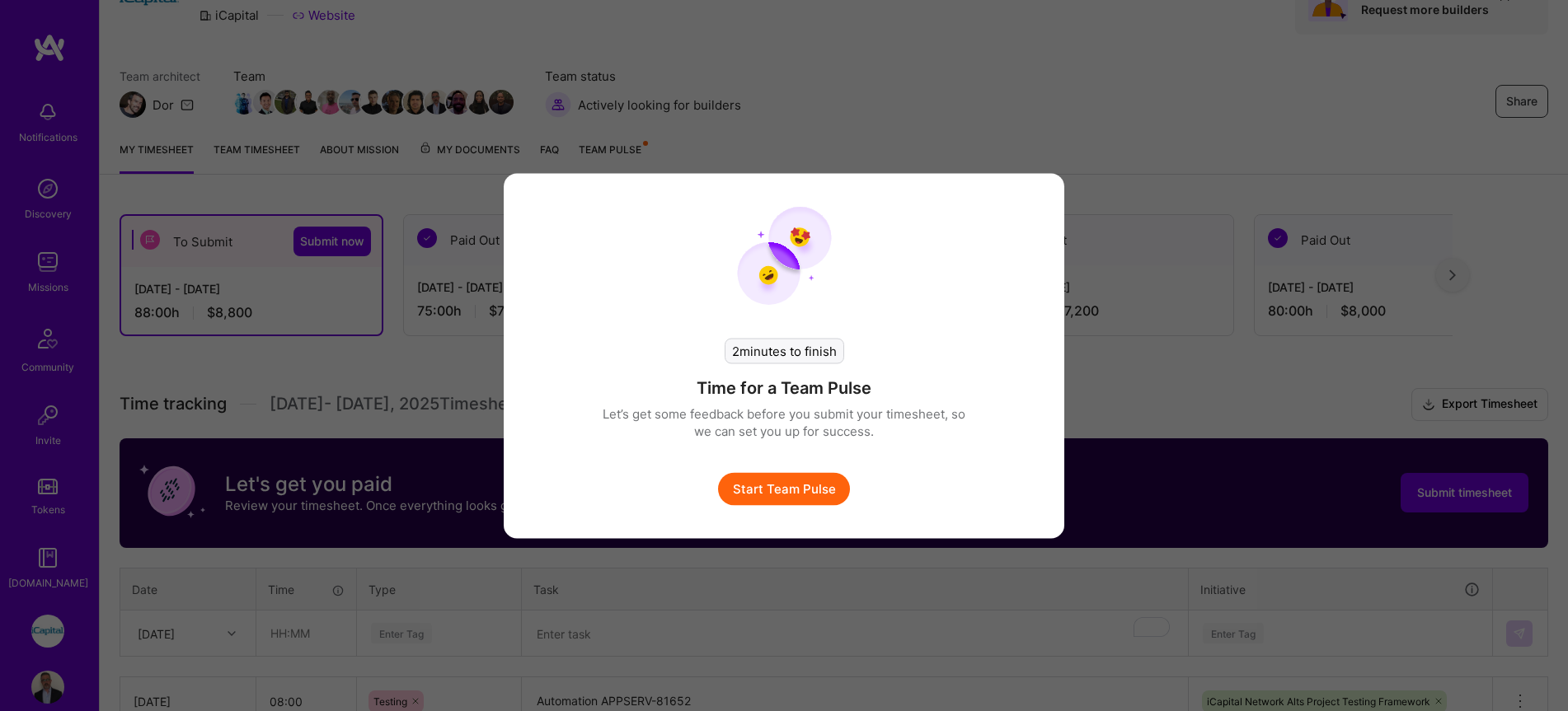
click at [800, 487] on button "Start Team Pulse" at bounding box center [784, 488] width 132 height 33
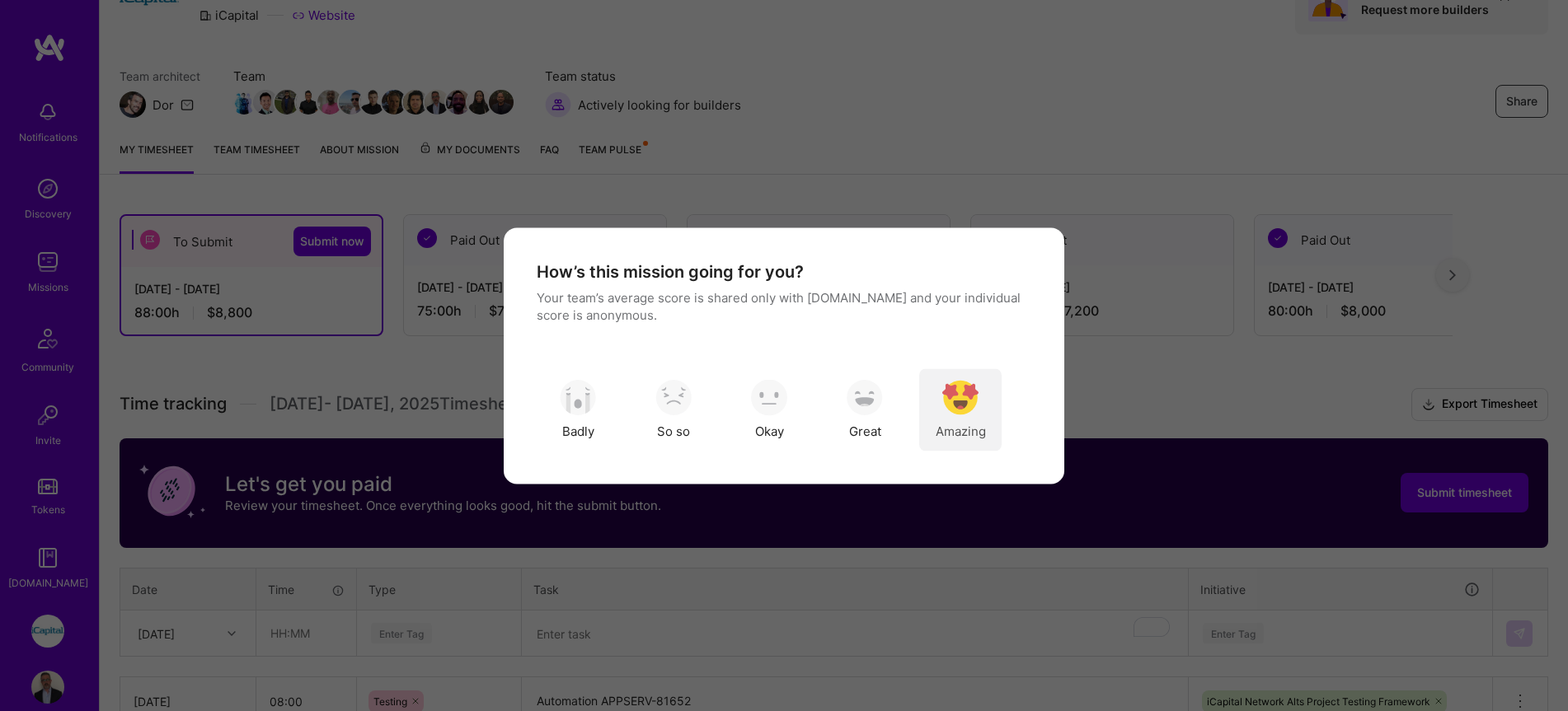
click at [978, 429] on span "Amazing" at bounding box center [961, 431] width 50 height 17
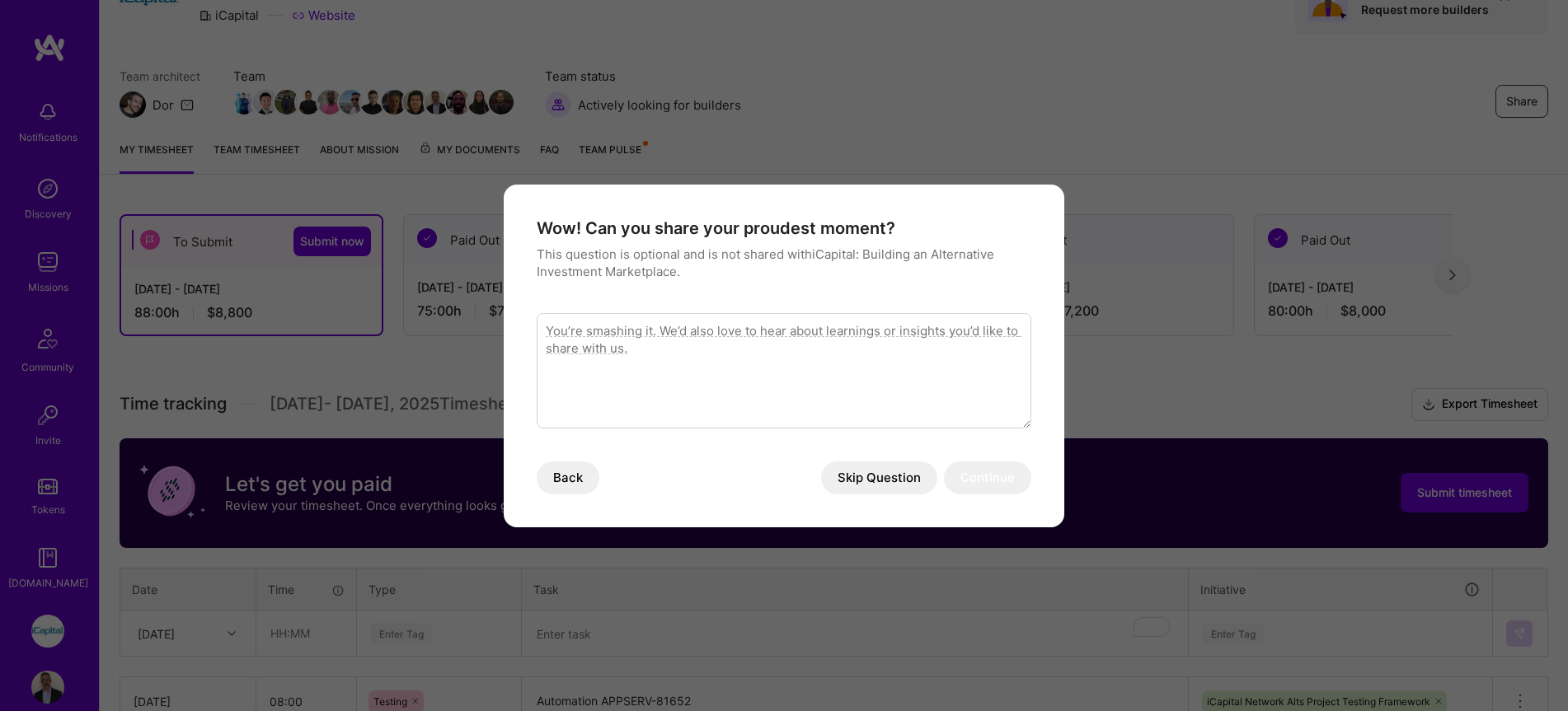
click at [903, 470] on button "Skip Question" at bounding box center [878, 478] width 116 height 33
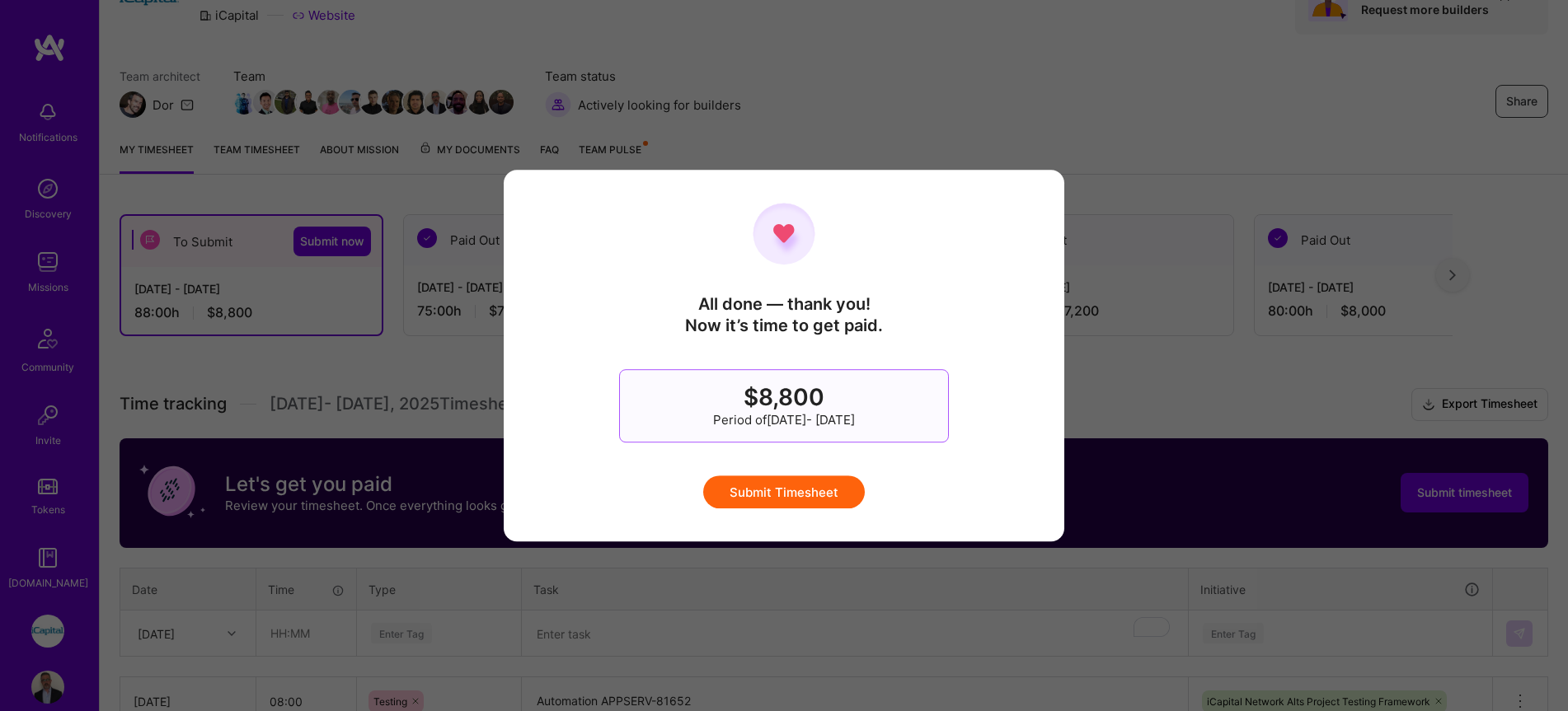
click at [815, 496] on button "Submit Timesheet" at bounding box center [784, 492] width 162 height 33
